Goal: Task Accomplishment & Management: Use online tool/utility

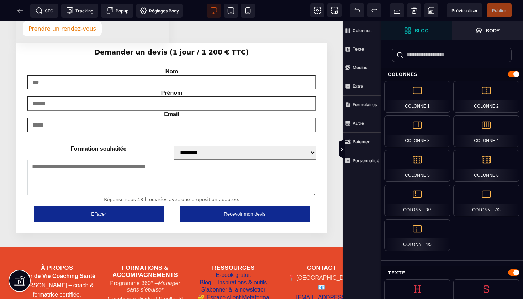
scroll to position [1549, 0]
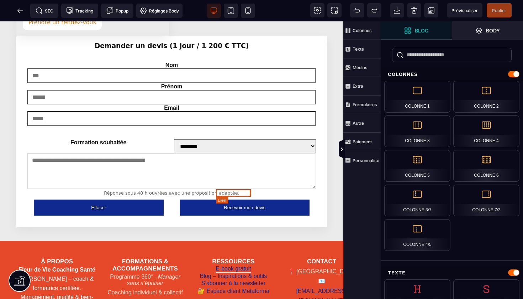
click at [240, 265] on link "E-book gratuit" at bounding box center [234, 268] width 36 height 7
select select
select select "***"
select select
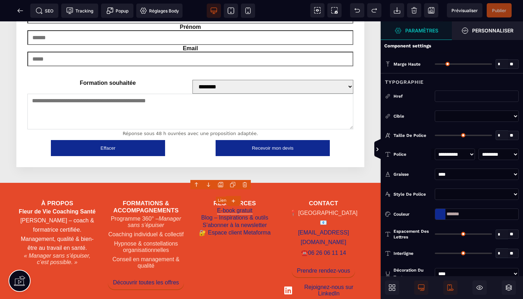
type input "*"
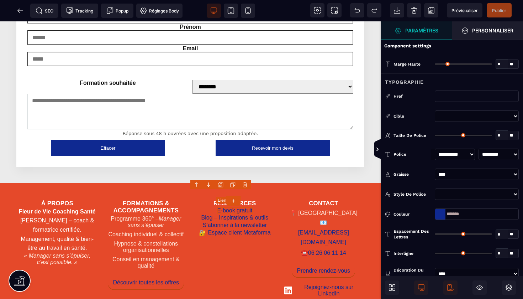
type input "*"
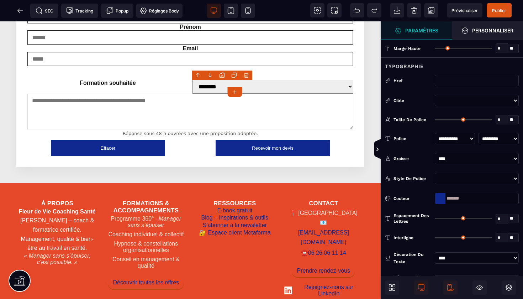
click at [466, 199] on input "*******" at bounding box center [477, 198] width 84 height 11
drag, startPoint x: 466, startPoint y: 199, endPoint x: 431, endPoint y: 199, distance: 35.6
click at [431, 199] on div "Couleur *******" at bounding box center [452, 198] width 142 height 11
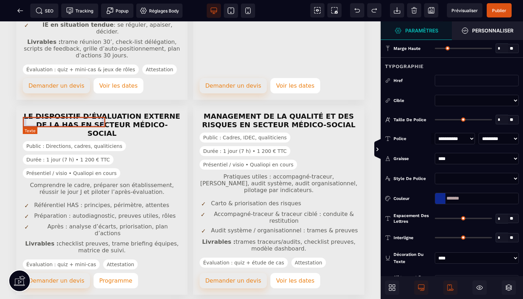
scroll to position [191, 0]
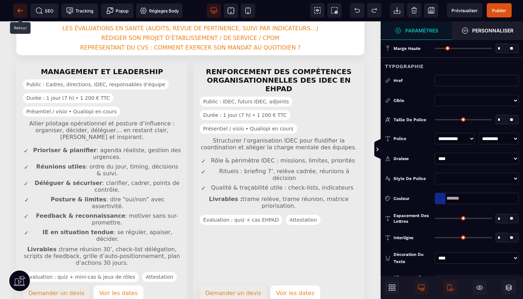
click at [19, 8] on icon at bounding box center [20, 10] width 7 height 7
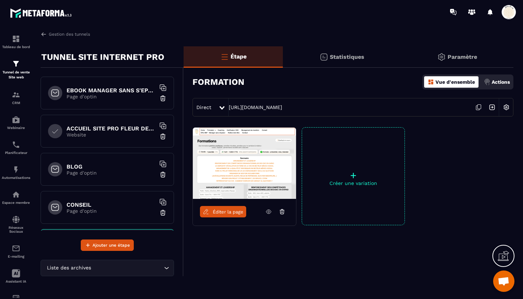
click at [116, 84] on div "EBOOK MANAGER SANS S'EPUISER OFFERT Page d'optin" at bounding box center [108, 93] width 134 height 33
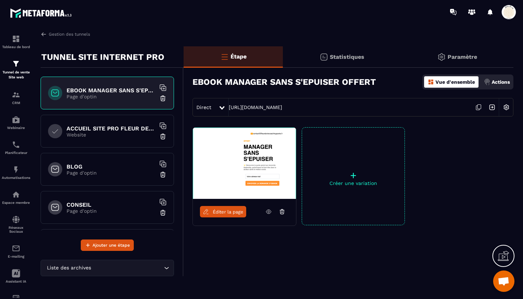
click at [481, 107] on icon at bounding box center [479, 107] width 14 height 14
click at [111, 161] on div "BLOG Page d'optin" at bounding box center [108, 169] width 134 height 33
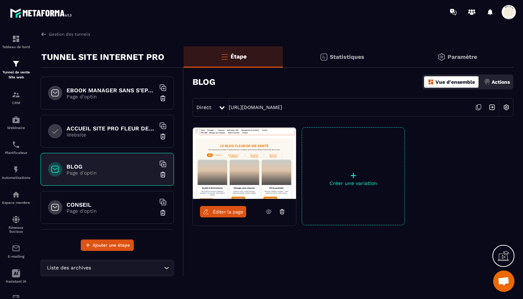
click at [225, 213] on span "Éditer la page" at bounding box center [228, 211] width 31 height 5
click at [482, 108] on icon at bounding box center [479, 107] width 14 height 14
click at [131, 129] on h6 "ACCUEIL SITE PRO FLEUR DE VIE" at bounding box center [111, 128] width 89 height 7
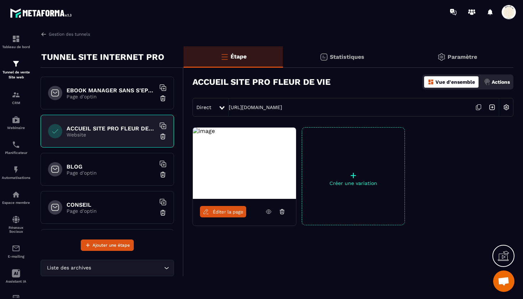
click at [479, 108] on icon at bounding box center [479, 107] width 14 height 14
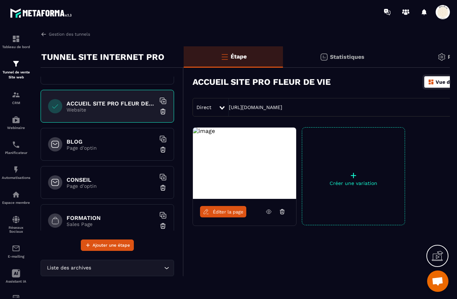
scroll to position [27, 0]
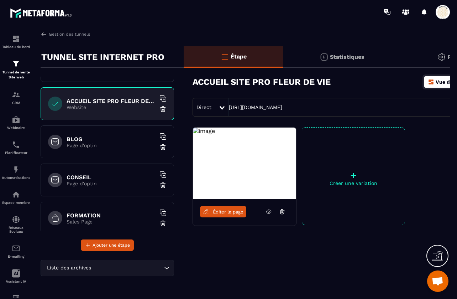
click at [117, 179] on h6 "CONSEIL" at bounding box center [111, 177] width 89 height 7
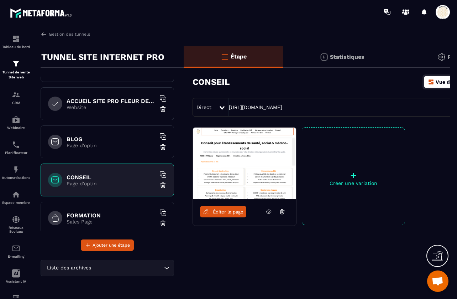
click at [234, 210] on span "Éditer la page" at bounding box center [228, 211] width 31 height 5
